Goal: Task Accomplishment & Management: Complete application form

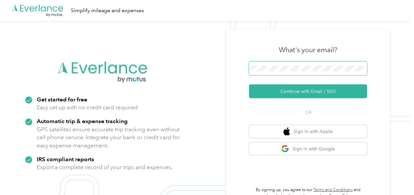
click at [277, 71] on span at bounding box center [308, 68] width 118 height 14
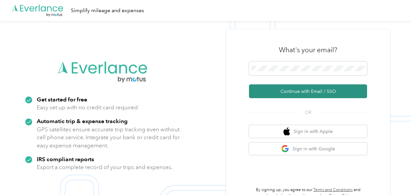
click at [280, 89] on button "Continue with Email / SSO" at bounding box center [308, 91] width 118 height 14
click at [274, 88] on button "Continue with Email / SSO" at bounding box center [308, 91] width 118 height 14
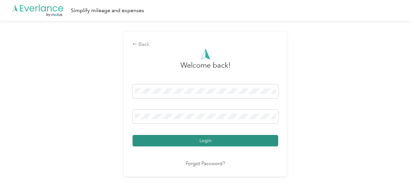
click at [190, 138] on button "Login" at bounding box center [204, 140] width 145 height 11
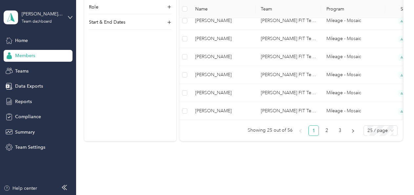
scroll to position [524, 0]
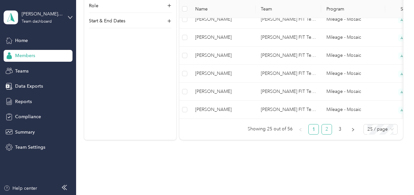
click at [328, 133] on link "2" at bounding box center [326, 129] width 10 height 10
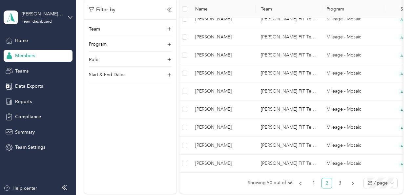
scroll to position [491, 0]
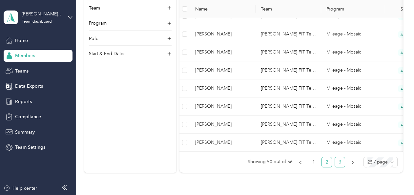
click at [341, 163] on link "3" at bounding box center [340, 162] width 10 height 10
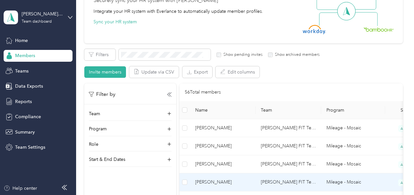
scroll to position [139, 0]
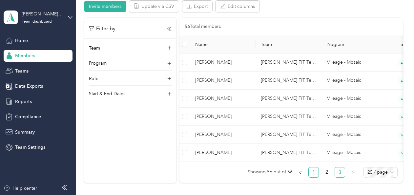
click at [312, 175] on link "1" at bounding box center [313, 172] width 10 height 10
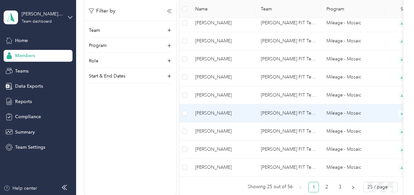
scroll to position [499, 0]
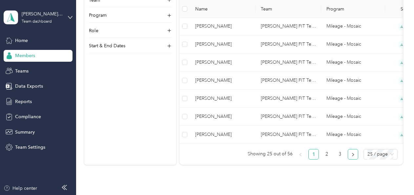
click at [352, 156] on icon "right" at bounding box center [353, 154] width 4 height 4
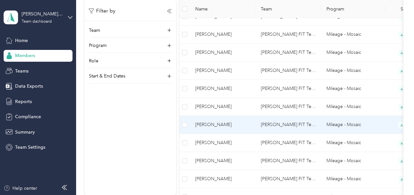
scroll to position [467, 0]
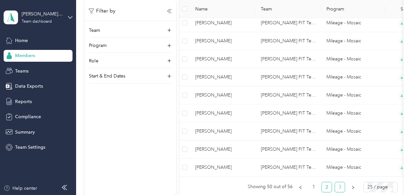
click at [337, 188] on link "3" at bounding box center [340, 187] width 10 height 10
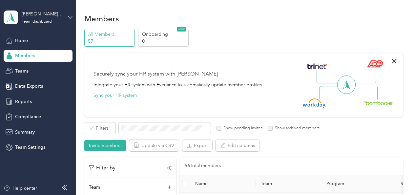
click at [72, 16] on icon at bounding box center [70, 17] width 4 height 2
click at [38, 68] on div "Personal dashboard" at bounding box center [72, 66] width 129 height 11
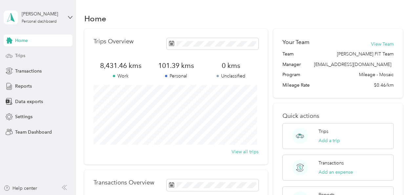
click at [30, 56] on div "Trips" at bounding box center [38, 56] width 69 height 12
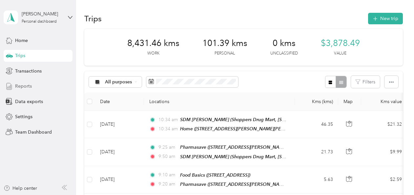
click at [22, 86] on span "Reports" at bounding box center [23, 86] width 17 height 7
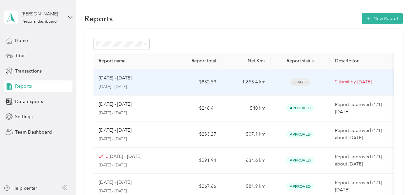
click at [154, 78] on div "[DATE] - [DATE]" at bounding box center [133, 77] width 68 height 7
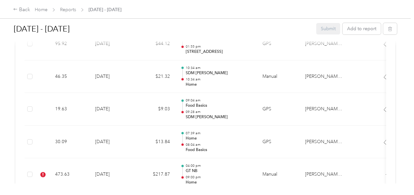
scroll to position [754, 0]
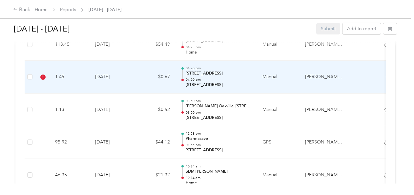
click at [82, 77] on td "1.45" at bounding box center [70, 77] width 40 height 33
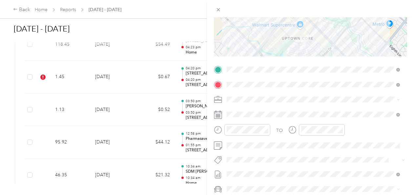
scroll to position [131, 0]
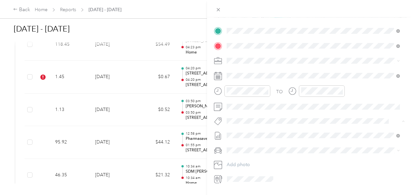
click at [240, 48] on li "Fit [PERSON_NAME] Team" at bounding box center [313, 46] width 178 height 13
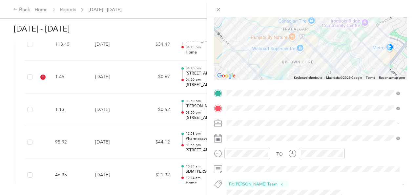
scroll to position [0, 0]
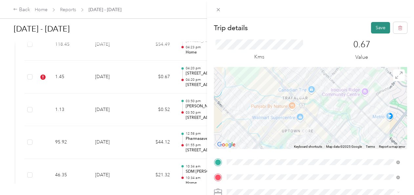
click at [372, 29] on button "Save" at bounding box center [380, 27] width 19 height 11
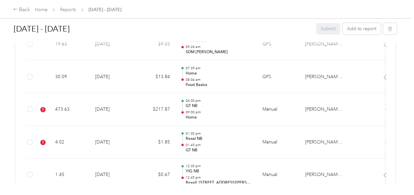
scroll to position [917, 0]
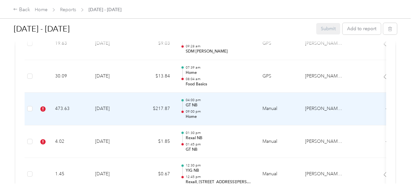
click at [124, 105] on td "[DATE]" at bounding box center [113, 108] width 46 height 33
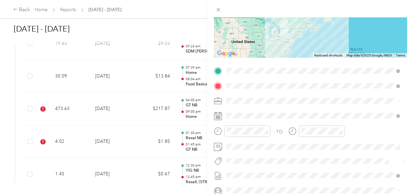
scroll to position [92, 0]
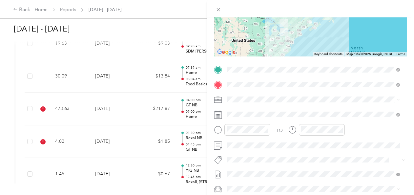
click at [250, 170] on button "Fit [PERSON_NAME] Team" at bounding box center [258, 168] width 58 height 8
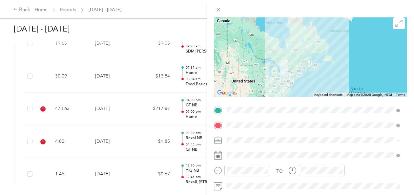
scroll to position [0, 0]
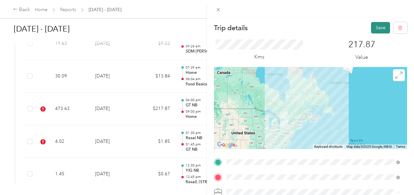
click at [374, 28] on button "Save" at bounding box center [380, 27] width 19 height 11
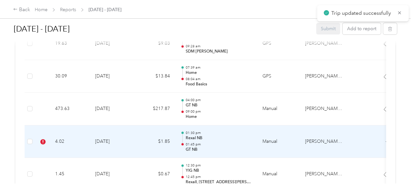
click at [122, 138] on td "[DATE]" at bounding box center [113, 141] width 46 height 33
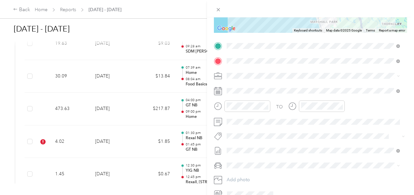
scroll to position [127, 0]
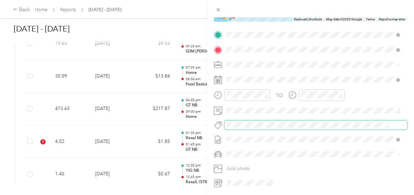
drag, startPoint x: 234, startPoint y: 139, endPoint x: 257, endPoint y: 121, distance: 29.2
click at [235, 138] on li "Fit [PERSON_NAME] Team" at bounding box center [313, 136] width 178 height 13
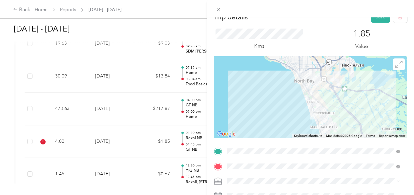
scroll to position [0, 0]
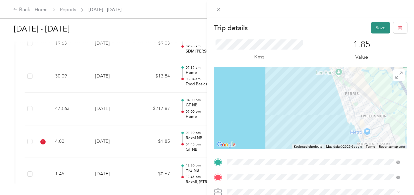
click at [374, 29] on button "Save" at bounding box center [380, 27] width 19 height 11
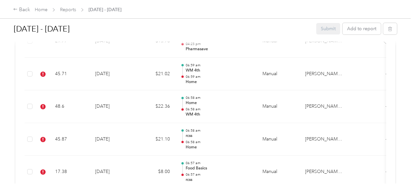
scroll to position [1442, 0]
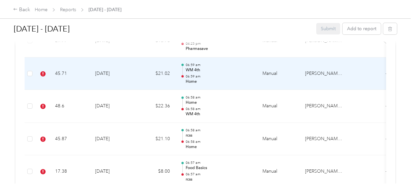
click at [79, 70] on td "45.71" at bounding box center [70, 73] width 40 height 33
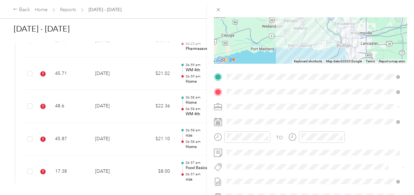
scroll to position [91, 0]
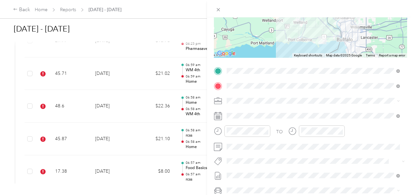
click at [236, 87] on li "Fit [PERSON_NAME] Team" at bounding box center [313, 82] width 178 height 13
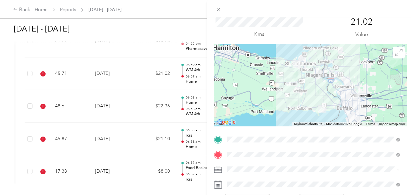
scroll to position [0, 0]
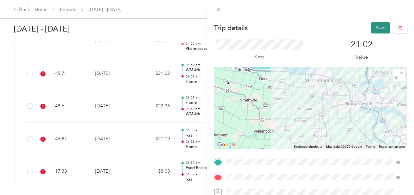
click at [379, 28] on button "Save" at bounding box center [380, 27] width 19 height 11
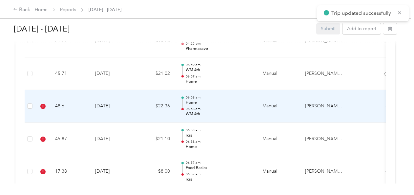
click at [81, 102] on td "48.6" at bounding box center [70, 106] width 40 height 33
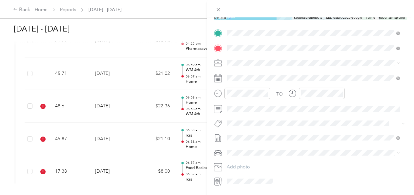
scroll to position [137, 0]
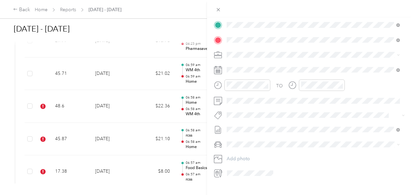
click at [237, 126] on button "Fit [PERSON_NAME] Team" at bounding box center [258, 123] width 58 height 8
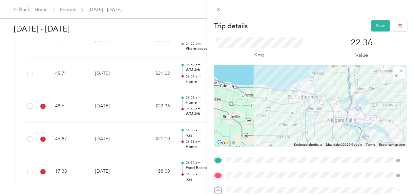
scroll to position [0, 0]
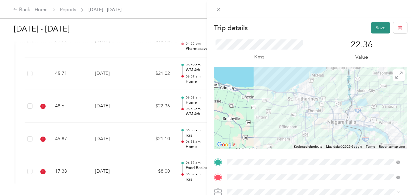
click at [379, 29] on button "Save" at bounding box center [380, 27] width 19 height 11
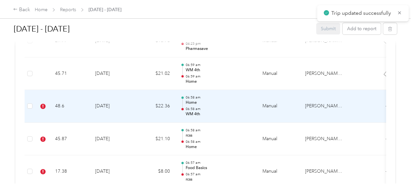
click at [119, 103] on td "[DATE]" at bounding box center [113, 106] width 46 height 33
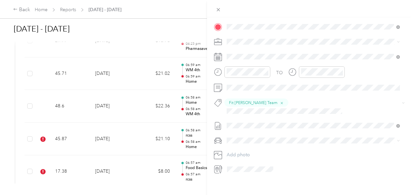
scroll to position [150, 0]
click at [60, 137] on div "Trip details Save This trip cannot be edited because it is either under review,…" at bounding box center [207, 97] width 414 height 195
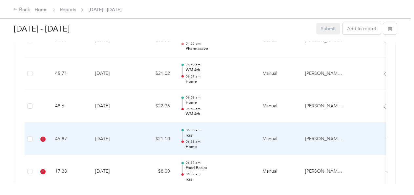
click at [72, 136] on td "45.87" at bounding box center [70, 139] width 40 height 33
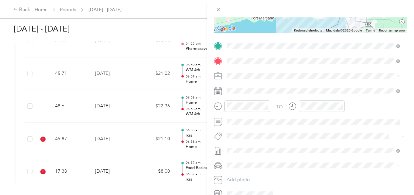
scroll to position [116, 0]
click at [242, 62] on li "Fit [PERSON_NAME] Team" at bounding box center [313, 60] width 178 height 13
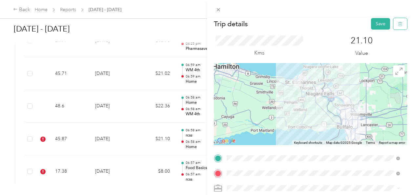
scroll to position [0, 0]
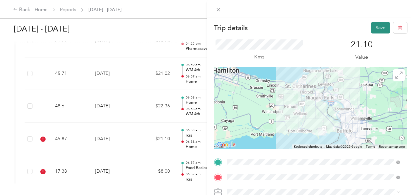
click at [377, 27] on button "Save" at bounding box center [380, 27] width 19 height 11
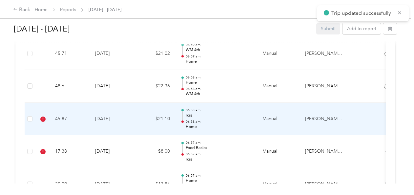
scroll to position [1507, 0]
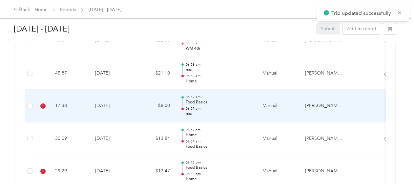
click at [136, 104] on td "$8.00" at bounding box center [155, 105] width 39 height 33
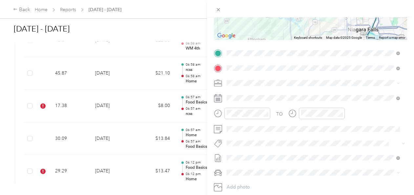
scroll to position [119, 0]
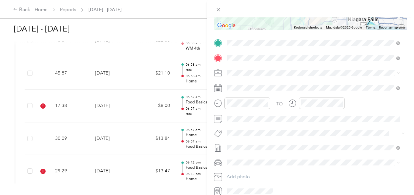
click at [239, 144] on span "Fit [PERSON_NAME] Team" at bounding box center [257, 144] width 48 height 6
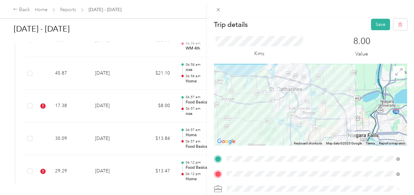
scroll to position [0, 0]
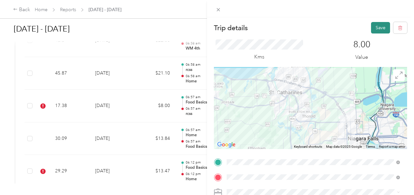
click at [375, 28] on button "Save" at bounding box center [380, 27] width 19 height 11
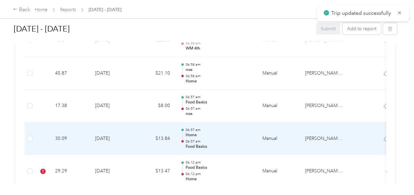
scroll to position [1540, 0]
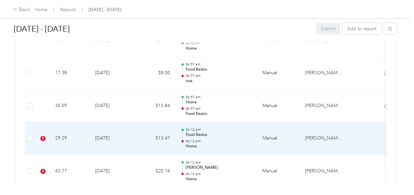
click at [96, 130] on td "[DATE]" at bounding box center [113, 138] width 46 height 33
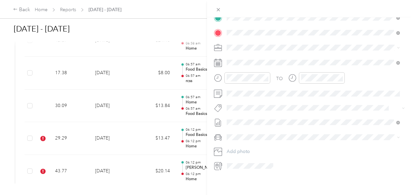
scroll to position [149, 0]
click at [241, 28] on button "Fit [PERSON_NAME] Team" at bounding box center [258, 28] width 58 height 8
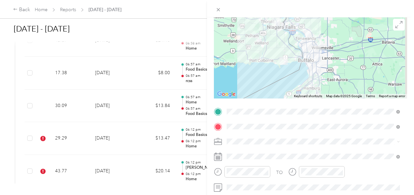
scroll to position [0, 0]
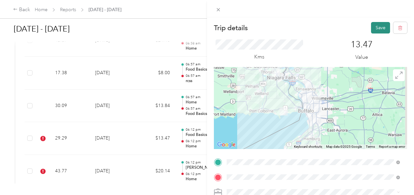
click at [376, 29] on button "Save" at bounding box center [380, 27] width 19 height 11
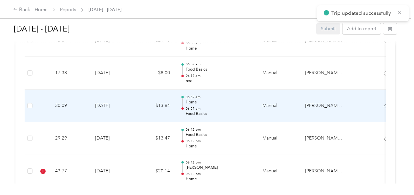
scroll to position [1573, 0]
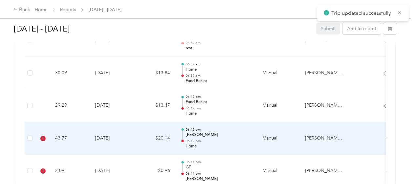
click at [123, 131] on td "[DATE]" at bounding box center [113, 138] width 46 height 33
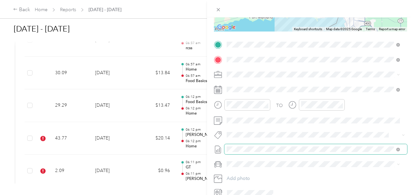
scroll to position [149, 0]
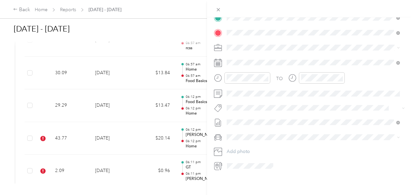
click at [256, 114] on button "Fit [PERSON_NAME] Team" at bounding box center [258, 113] width 58 height 8
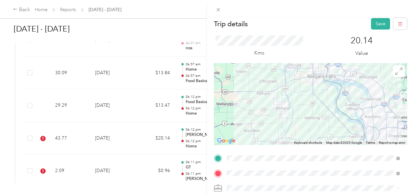
scroll to position [0, 0]
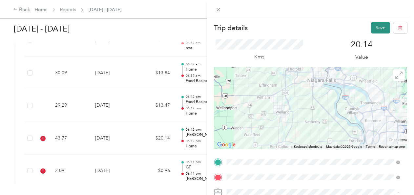
click at [375, 29] on button "Save" at bounding box center [380, 27] width 19 height 11
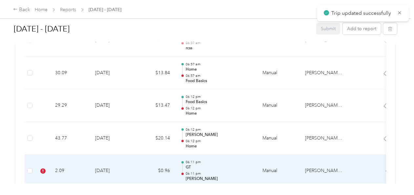
click at [140, 163] on td "$0.96" at bounding box center [155, 170] width 39 height 33
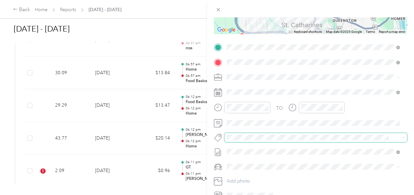
scroll to position [131, 0]
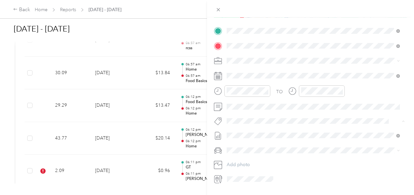
click at [244, 45] on span "Fit [PERSON_NAME] Team" at bounding box center [257, 46] width 48 height 6
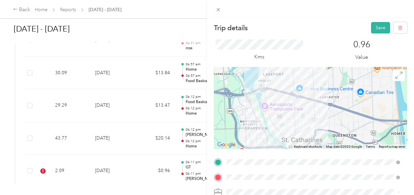
scroll to position [0, 0]
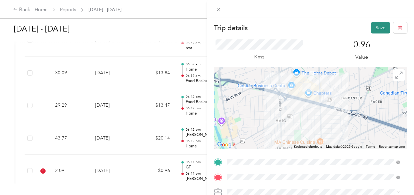
click at [376, 29] on button "Save" at bounding box center [380, 27] width 19 height 11
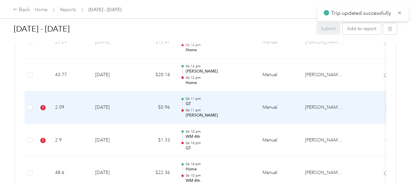
scroll to position [1704, 0]
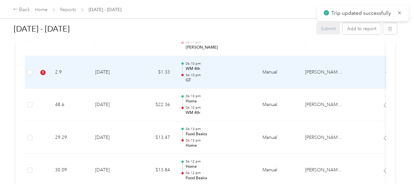
click at [132, 69] on td "[DATE]" at bounding box center [113, 72] width 46 height 33
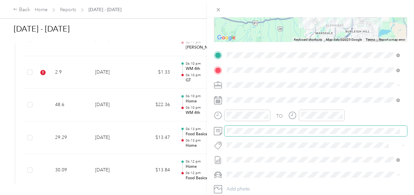
scroll to position [106, 0]
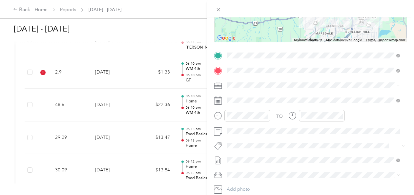
click at [307, 140] on div "TO Add photo" at bounding box center [310, 129] width 193 height 158
click at [235, 67] on span "Fit [PERSON_NAME] Team" at bounding box center [257, 68] width 48 height 6
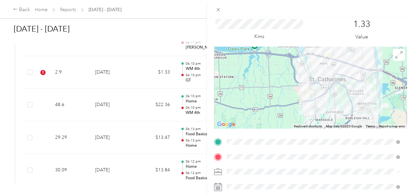
scroll to position [8, 0]
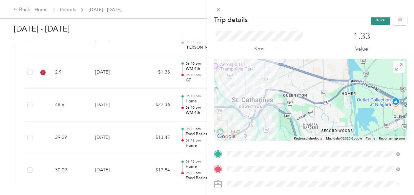
click at [374, 22] on button "Save" at bounding box center [380, 19] width 19 height 11
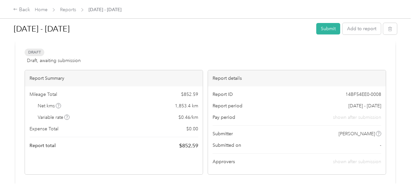
scroll to position [33, 0]
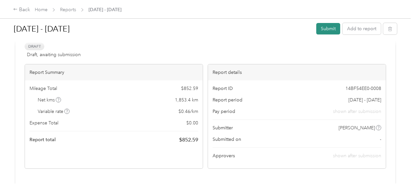
click at [327, 29] on button "Submit" at bounding box center [328, 28] width 24 height 11
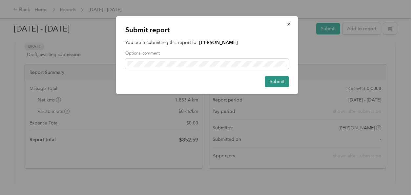
click at [284, 82] on button "Submit" at bounding box center [277, 81] width 24 height 11
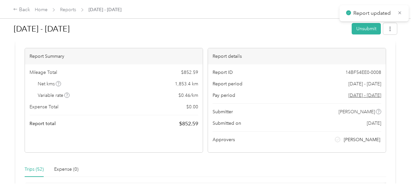
scroll to position [42, 0]
